Goal: Transaction & Acquisition: Purchase product/service

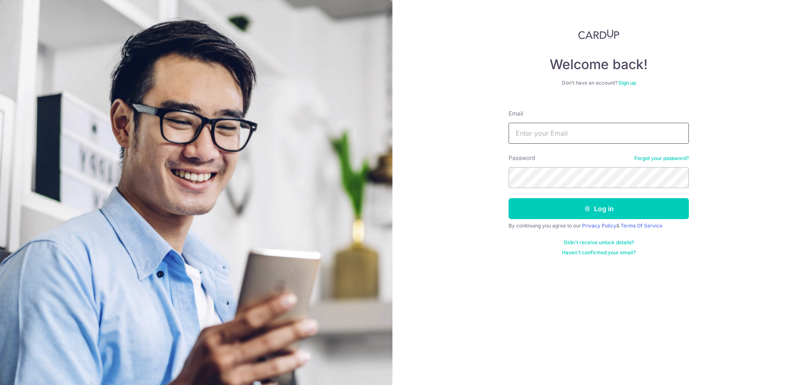
click at [554, 139] on input "Email" at bounding box center [599, 133] width 180 height 21
type input "[DOMAIN_NAME][EMAIL_ADDRESS][DOMAIN_NAME]"
click at [509, 198] on button "Log in" at bounding box center [599, 208] width 180 height 21
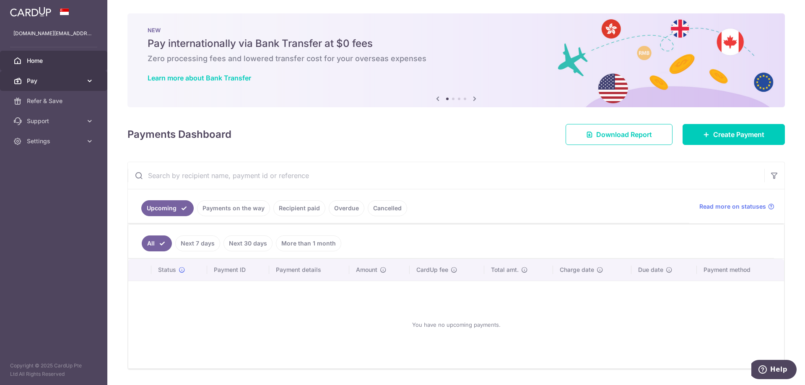
click at [62, 83] on span "Pay" at bounding box center [54, 81] width 55 height 8
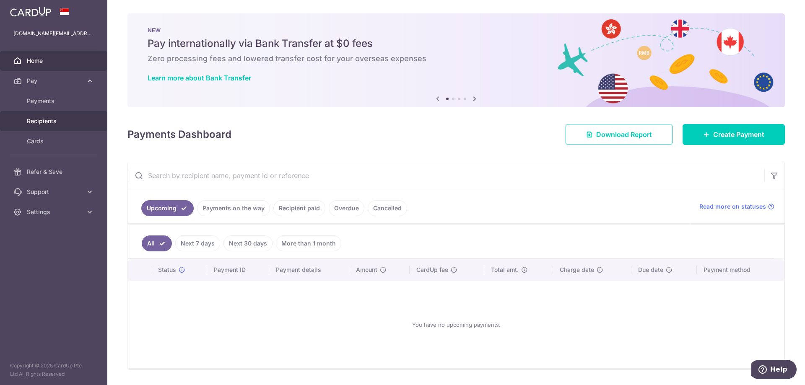
click at [57, 122] on span "Recipients" at bounding box center [54, 121] width 55 height 8
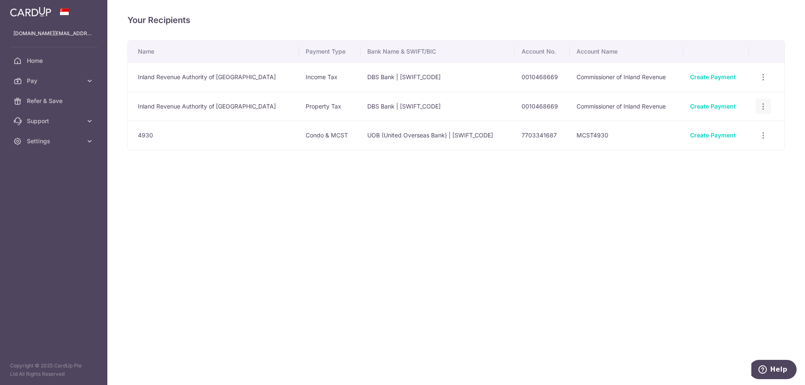
click at [768, 106] on div "View/Edit Linked Payments" at bounding box center [764, 107] width 16 height 16
click at [765, 107] on icon "button" at bounding box center [763, 106] width 9 height 9
click at [727, 128] on span "View/Edit" at bounding box center [735, 130] width 57 height 10
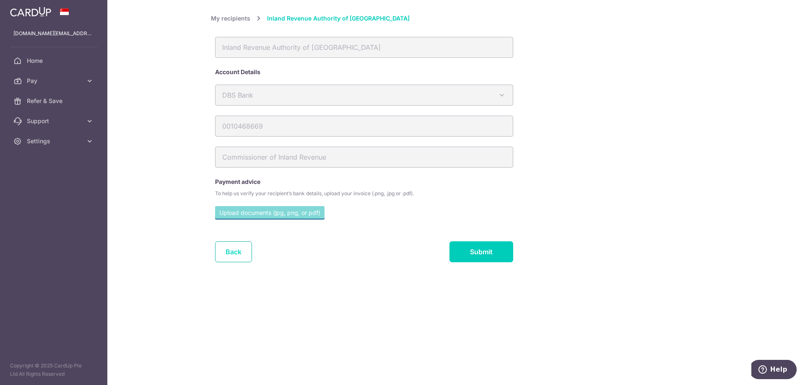
click at [228, 249] on link "Back" at bounding box center [233, 252] width 37 height 21
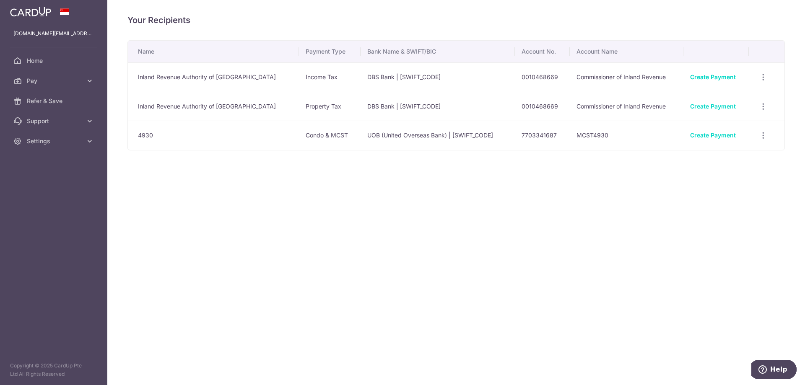
click at [194, 109] on td "Inland Revenue Authority of Singapore" at bounding box center [213, 106] width 171 height 29
click at [299, 105] on td "Property Tax" at bounding box center [330, 106] width 62 height 29
click at [49, 78] on span "Pay" at bounding box center [54, 81] width 55 height 8
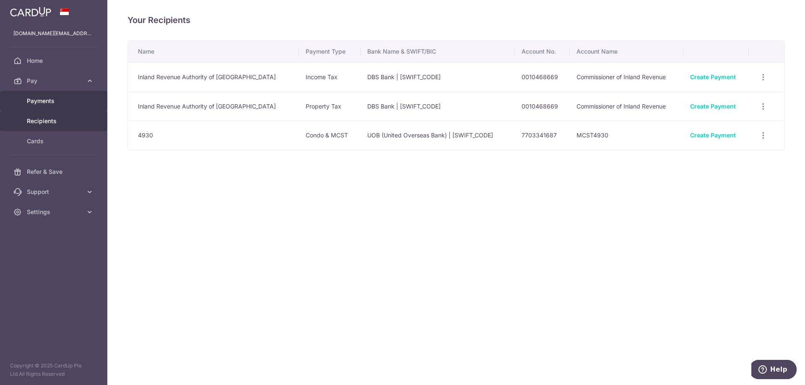
click at [81, 94] on link "Payments" at bounding box center [53, 101] width 107 height 20
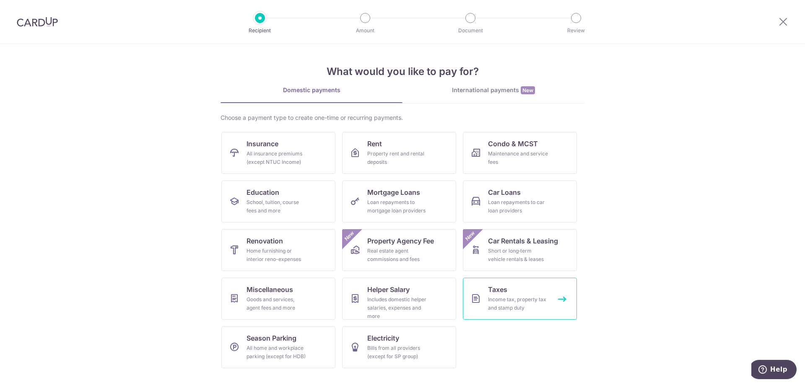
click at [521, 300] on div "Income tax, property tax and stamp duty" at bounding box center [518, 304] width 60 height 17
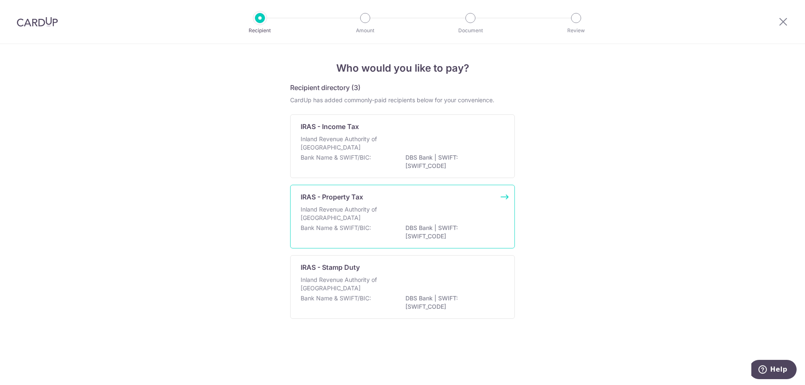
click at [342, 216] on p "Inland Revenue Authority of [GEOGRAPHIC_DATA]" at bounding box center [345, 213] width 89 height 17
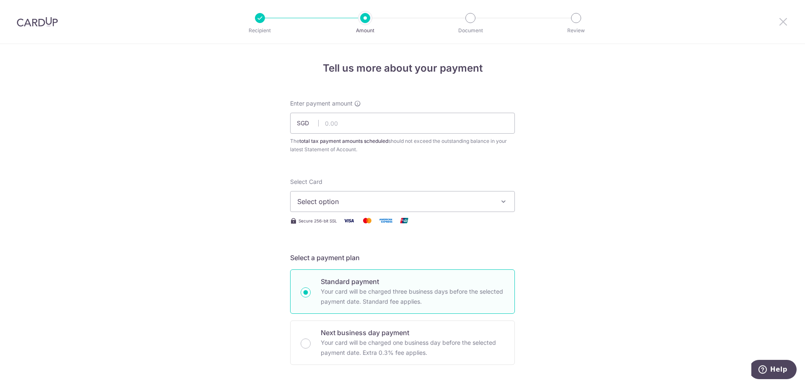
drag, startPoint x: 779, startPoint y: 23, endPoint x: 438, endPoint y: 36, distance: 341.2
click at [780, 23] on icon at bounding box center [783, 21] width 10 height 10
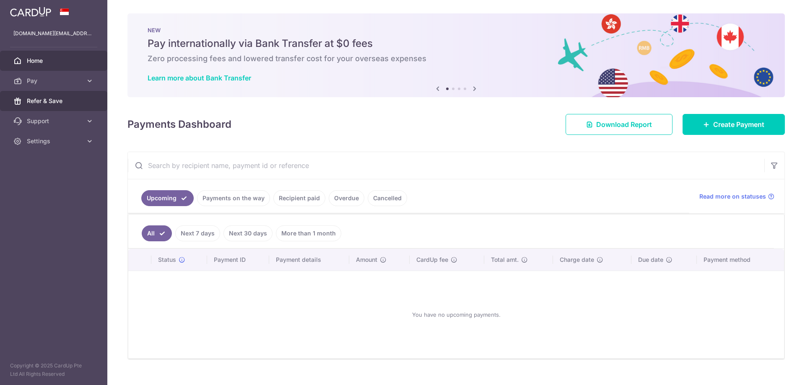
click at [66, 96] on link "Refer & Save" at bounding box center [53, 101] width 107 height 20
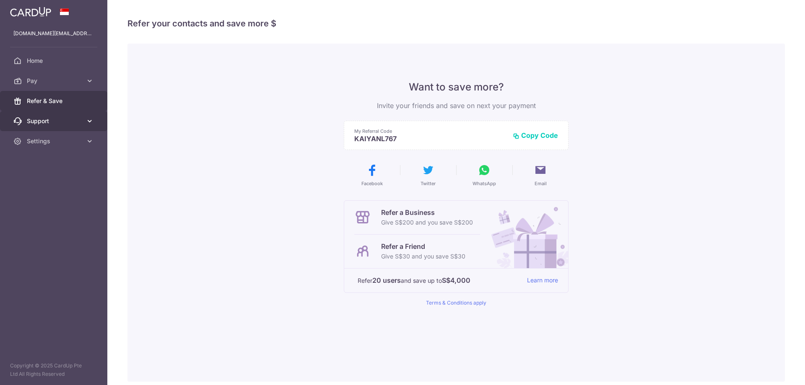
click at [73, 125] on span "Support" at bounding box center [54, 121] width 55 height 8
click at [71, 136] on link "FAQ" at bounding box center [53, 141] width 107 height 20
click at [58, 137] on link "FAQ" at bounding box center [53, 141] width 107 height 20
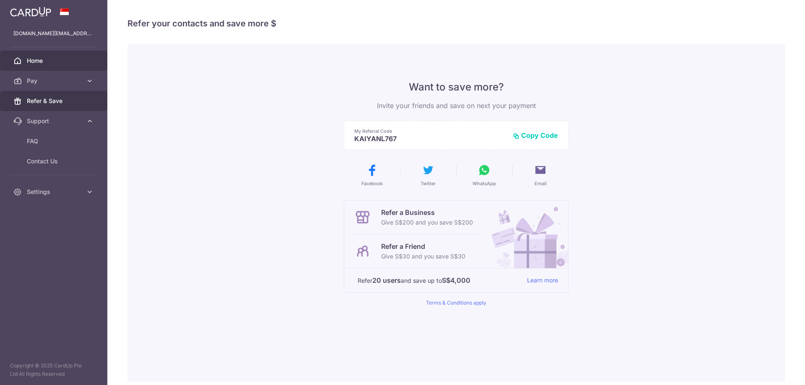
click at [59, 58] on span "Home" at bounding box center [54, 61] width 55 height 8
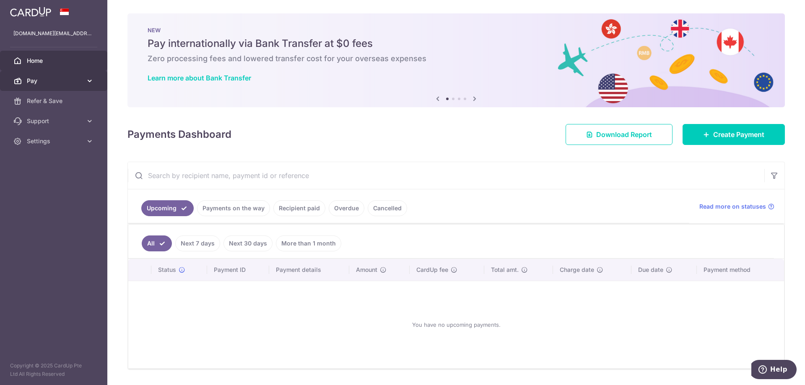
click at [75, 82] on span "Pay" at bounding box center [54, 81] width 55 height 8
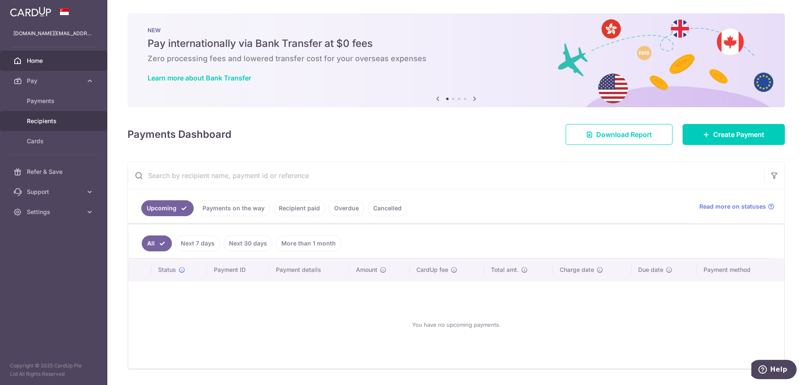
click at [56, 116] on link "Recipients" at bounding box center [53, 121] width 107 height 20
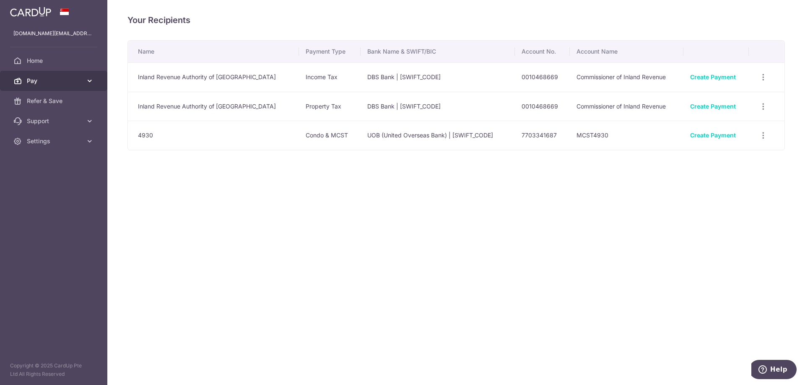
click at [59, 79] on span "Pay" at bounding box center [54, 81] width 55 height 8
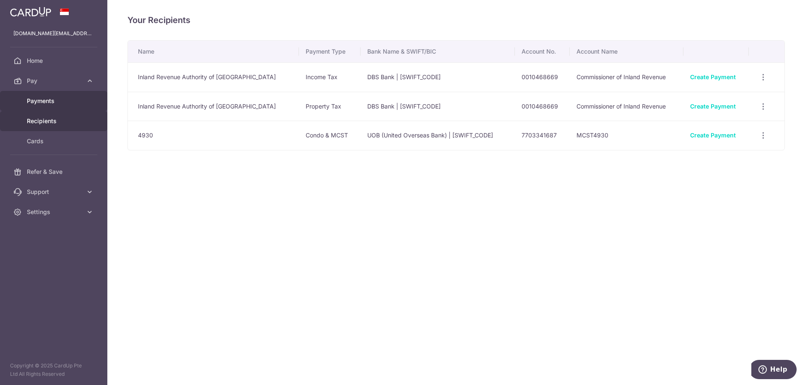
click at [70, 102] on span "Payments" at bounding box center [54, 101] width 55 height 8
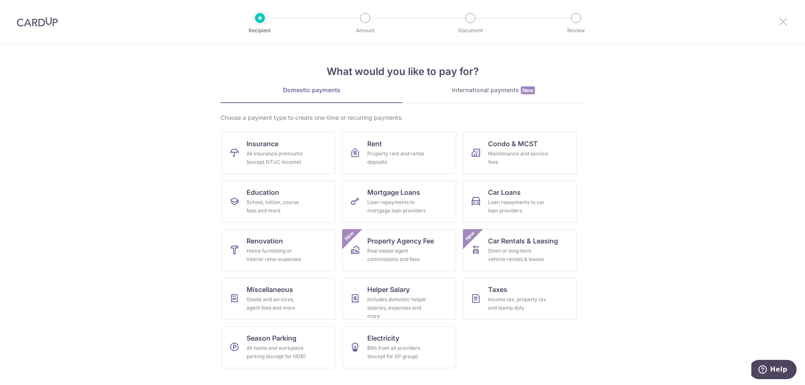
drag, startPoint x: 787, startPoint y: 25, endPoint x: 782, endPoint y: 23, distance: 4.5
click at [786, 24] on icon at bounding box center [783, 21] width 10 height 10
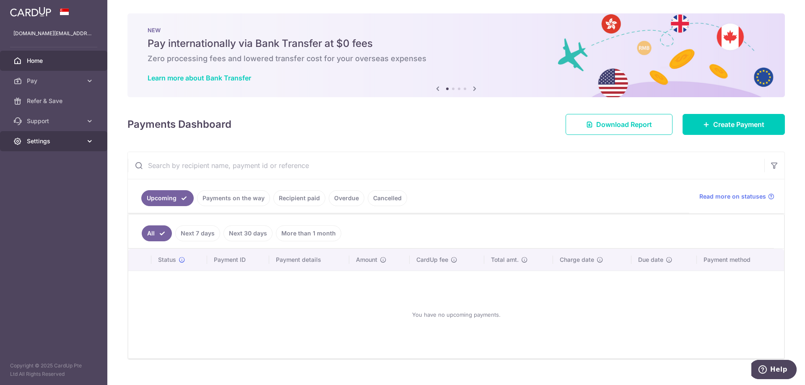
click at [59, 140] on span "Settings" at bounding box center [54, 141] width 55 height 8
click at [44, 121] on span "Support" at bounding box center [54, 121] width 55 height 8
click at [45, 101] on span "Refer & Save" at bounding box center [54, 101] width 55 height 8
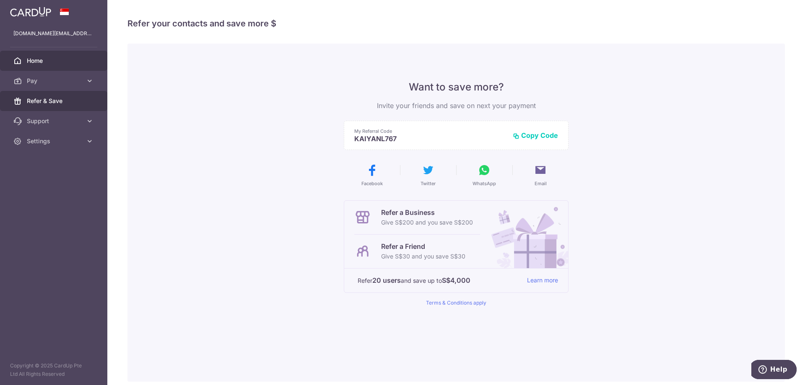
click at [38, 58] on span "Home" at bounding box center [54, 61] width 55 height 8
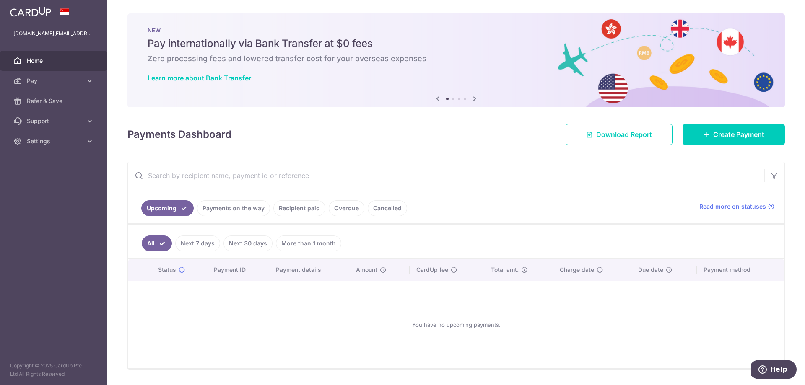
click at [240, 211] on link "Payments on the way" at bounding box center [233, 208] width 73 height 16
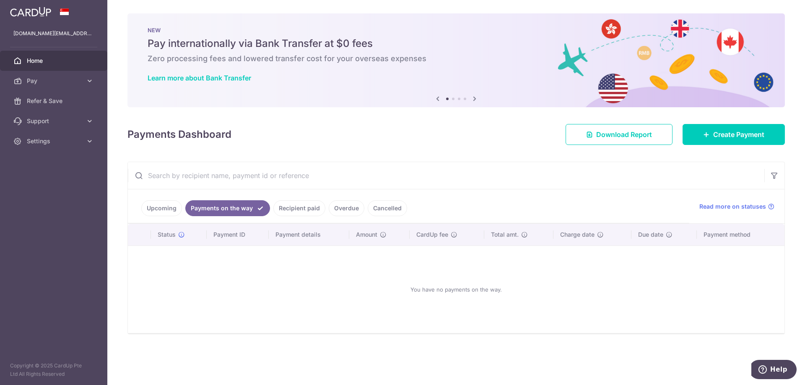
click at [295, 214] on link "Recipient paid" at bounding box center [299, 208] width 52 height 16
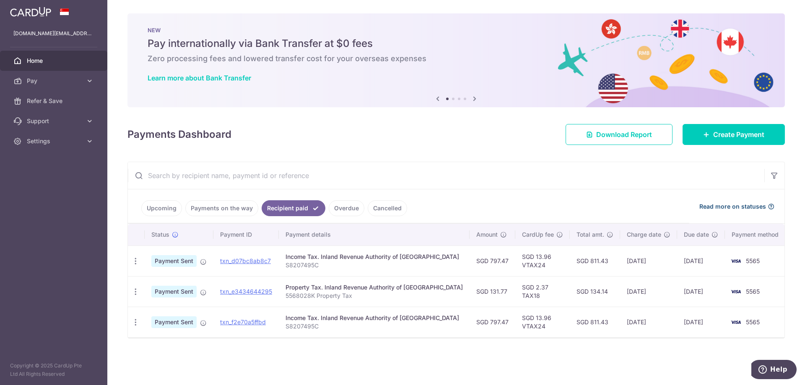
click at [746, 205] on span "Read more on statuses" at bounding box center [732, 207] width 67 height 8
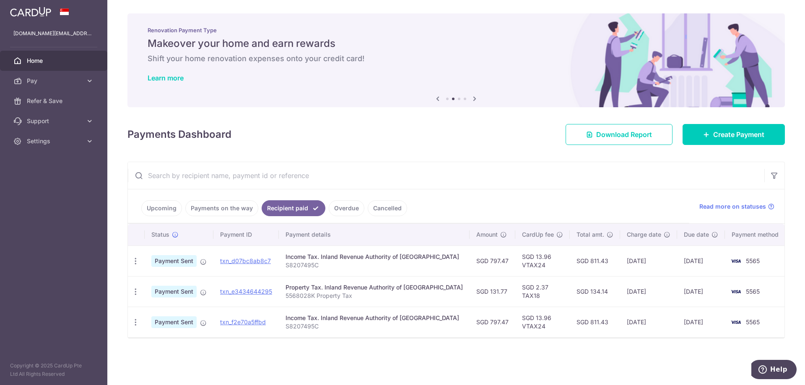
drag, startPoint x: 346, startPoint y: 211, endPoint x: 353, endPoint y: 208, distance: 7.3
click at [346, 211] on link "Overdue" at bounding box center [347, 208] width 36 height 16
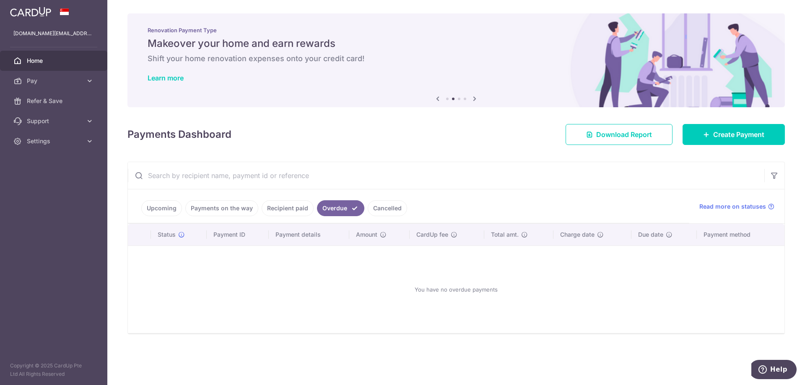
click at [390, 213] on link "Cancelled" at bounding box center [387, 208] width 39 height 16
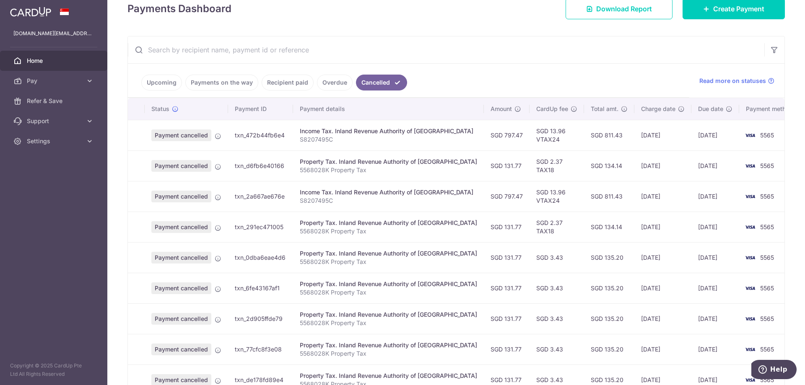
scroll to position [227, 0]
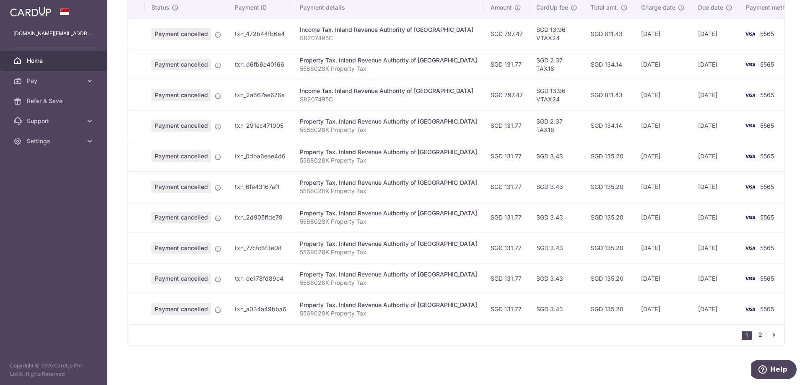
click at [756, 336] on link "2" at bounding box center [760, 335] width 10 height 10
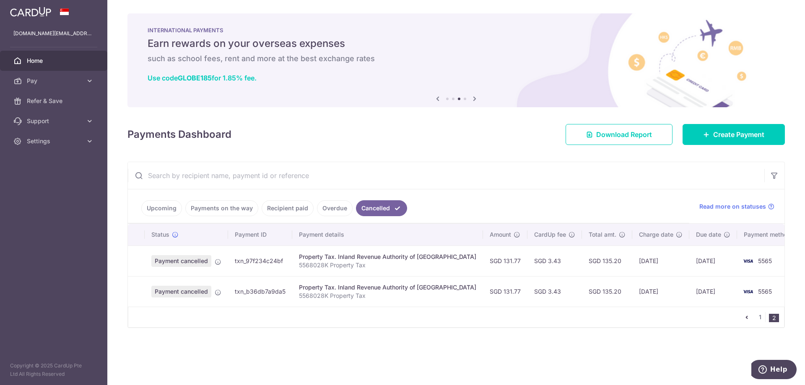
click at [168, 208] on link "Upcoming" at bounding box center [161, 208] width 41 height 16
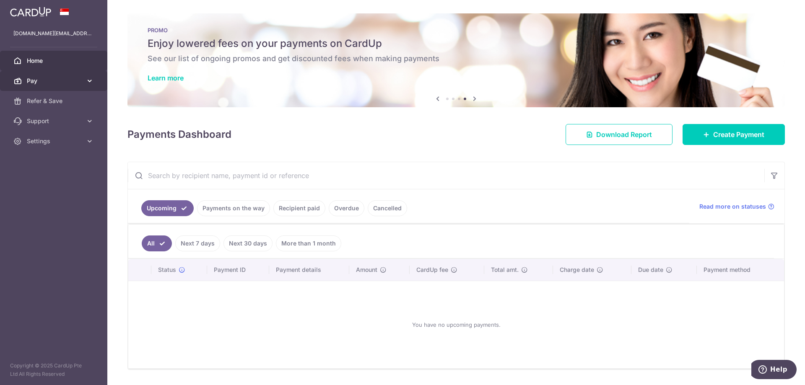
click at [52, 83] on span "Pay" at bounding box center [54, 81] width 55 height 8
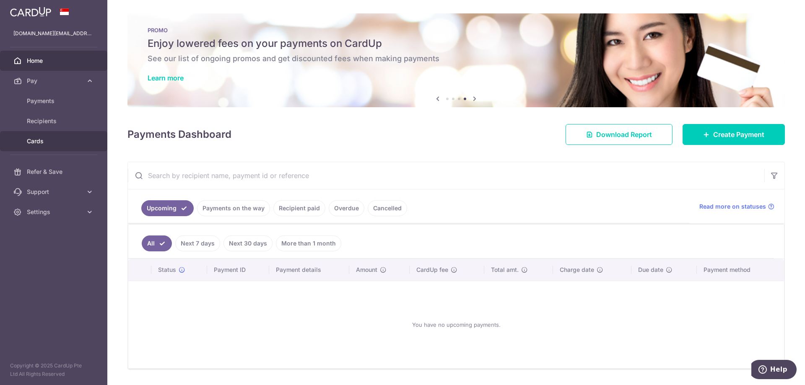
click at [47, 139] on span "Cards" at bounding box center [54, 141] width 55 height 8
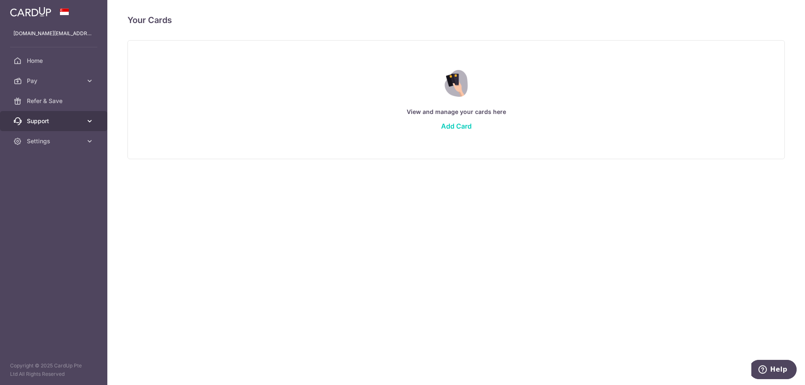
click at [49, 125] on span "Support" at bounding box center [54, 121] width 55 height 8
click at [48, 140] on span "FAQ" at bounding box center [54, 141] width 55 height 8
click at [16, 12] on img at bounding box center [30, 12] width 41 height 10
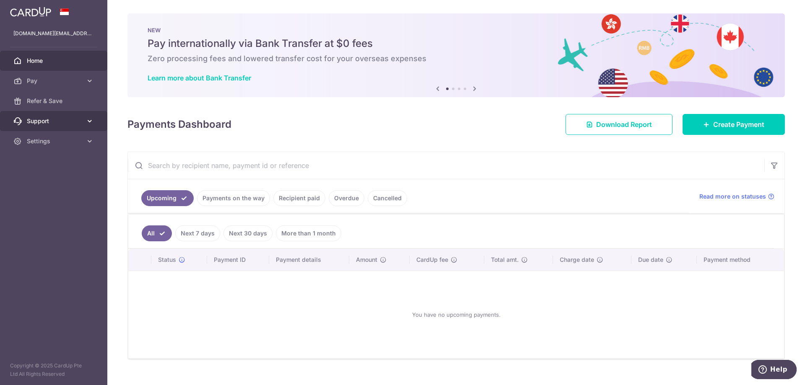
click at [77, 123] on span "Support" at bounding box center [54, 121] width 55 height 8
click at [71, 141] on span "FAQ" at bounding box center [54, 141] width 55 height 8
